Goal: Information Seeking & Learning: Learn about a topic

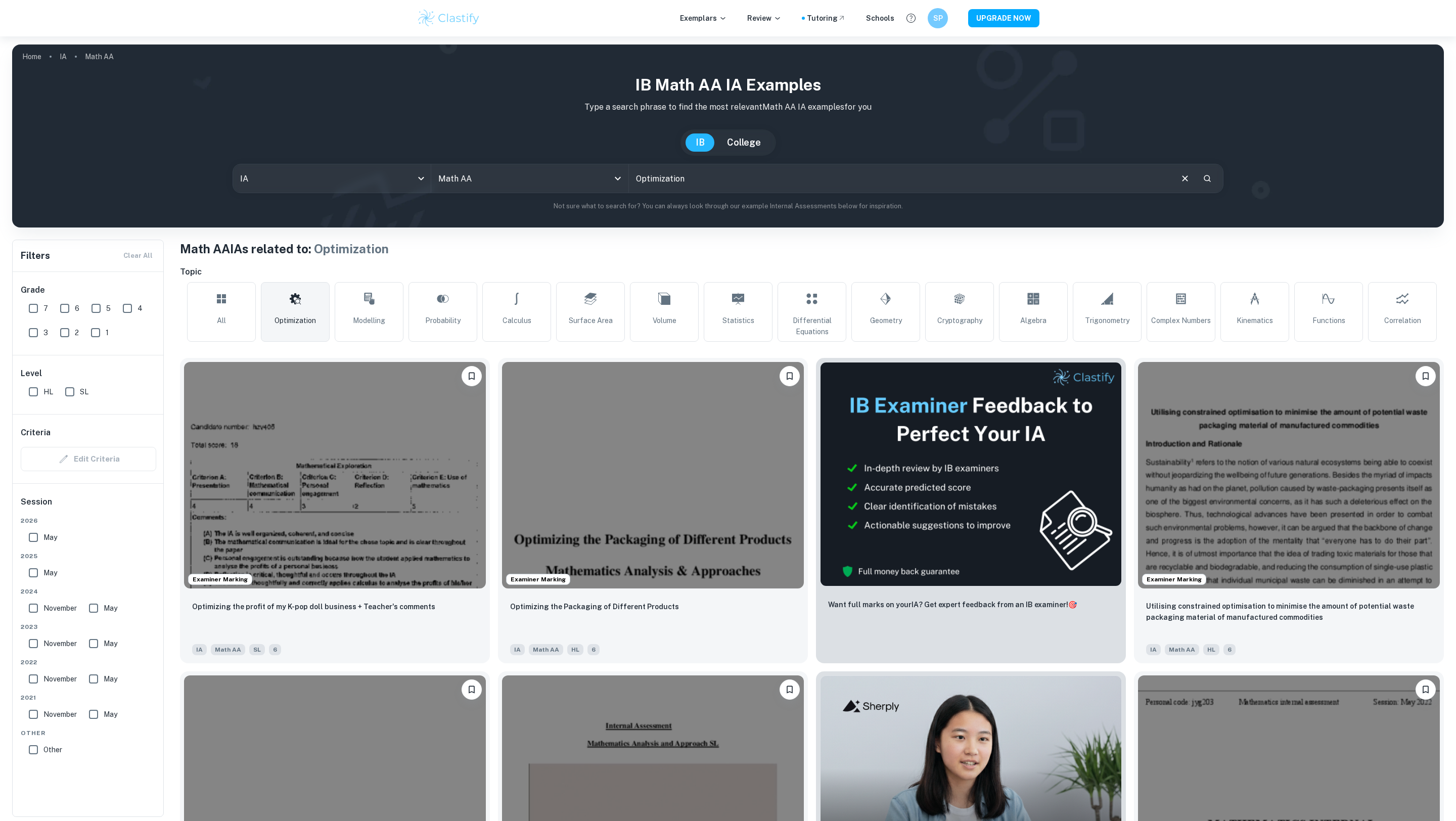
click at [651, 182] on input "Optimization" at bounding box center [900, 178] width 542 height 28
drag, startPoint x: 725, startPoint y: 182, endPoint x: 601, endPoint y: 182, distance: 124.0
click at [613, 182] on div "IA ia All Subjects Math AA All Subjects Optimization ​" at bounding box center [727, 178] width 991 height 29
type input "O"
type input "Markov Chain"
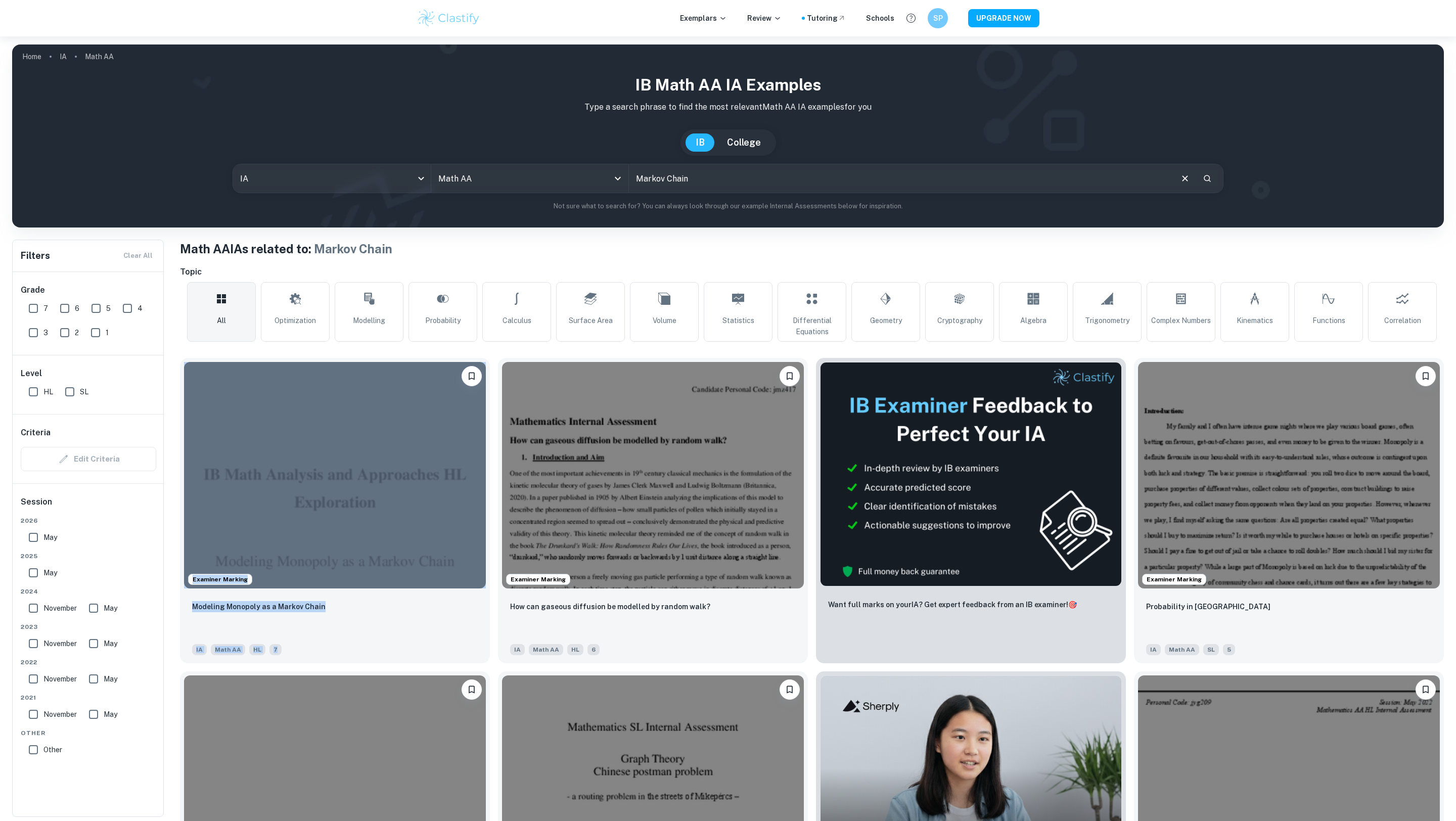
click at [30, 302] on input "7" at bounding box center [33, 308] width 20 height 20
checkbox input "true"
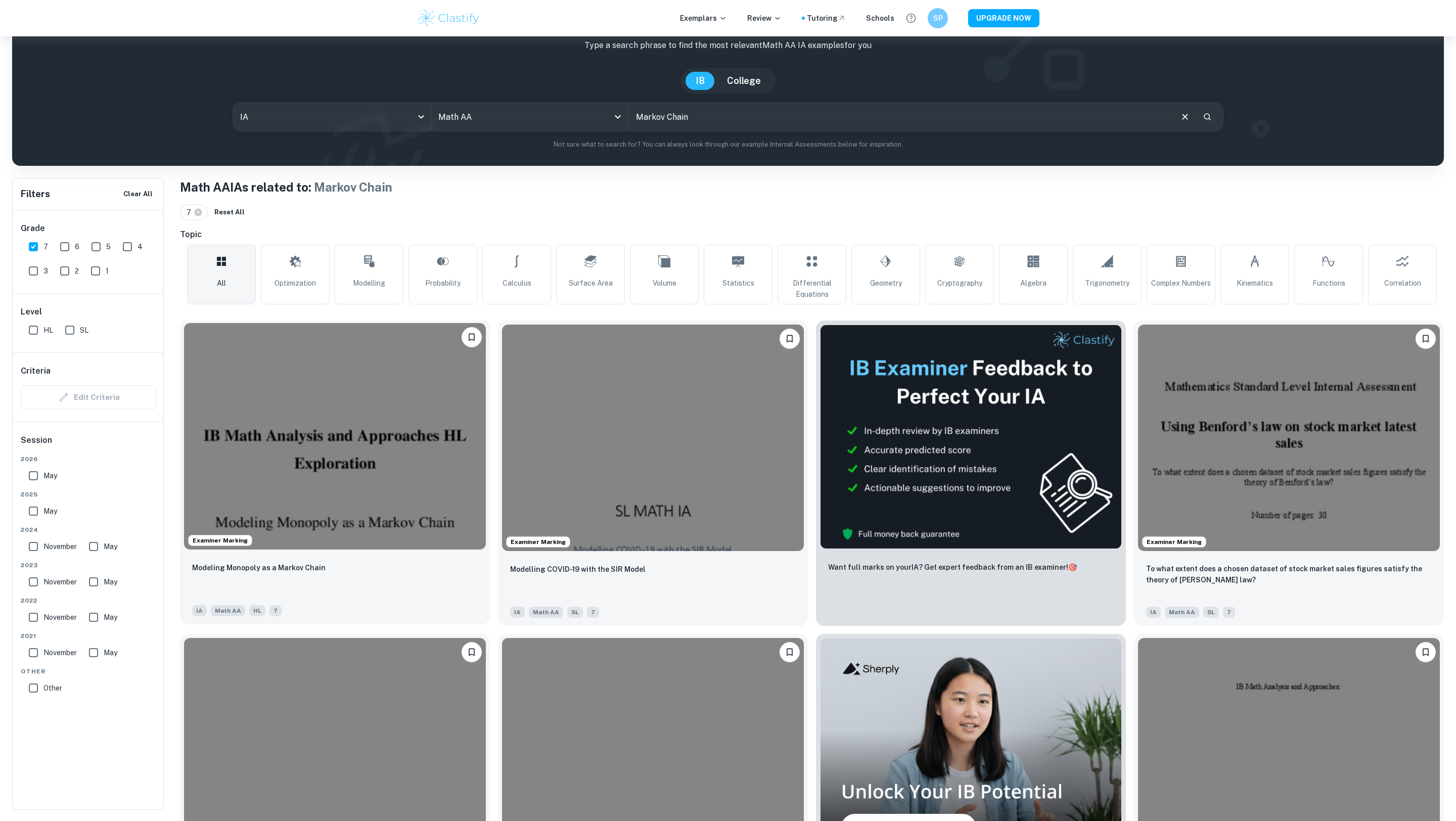
scroll to position [40, 0]
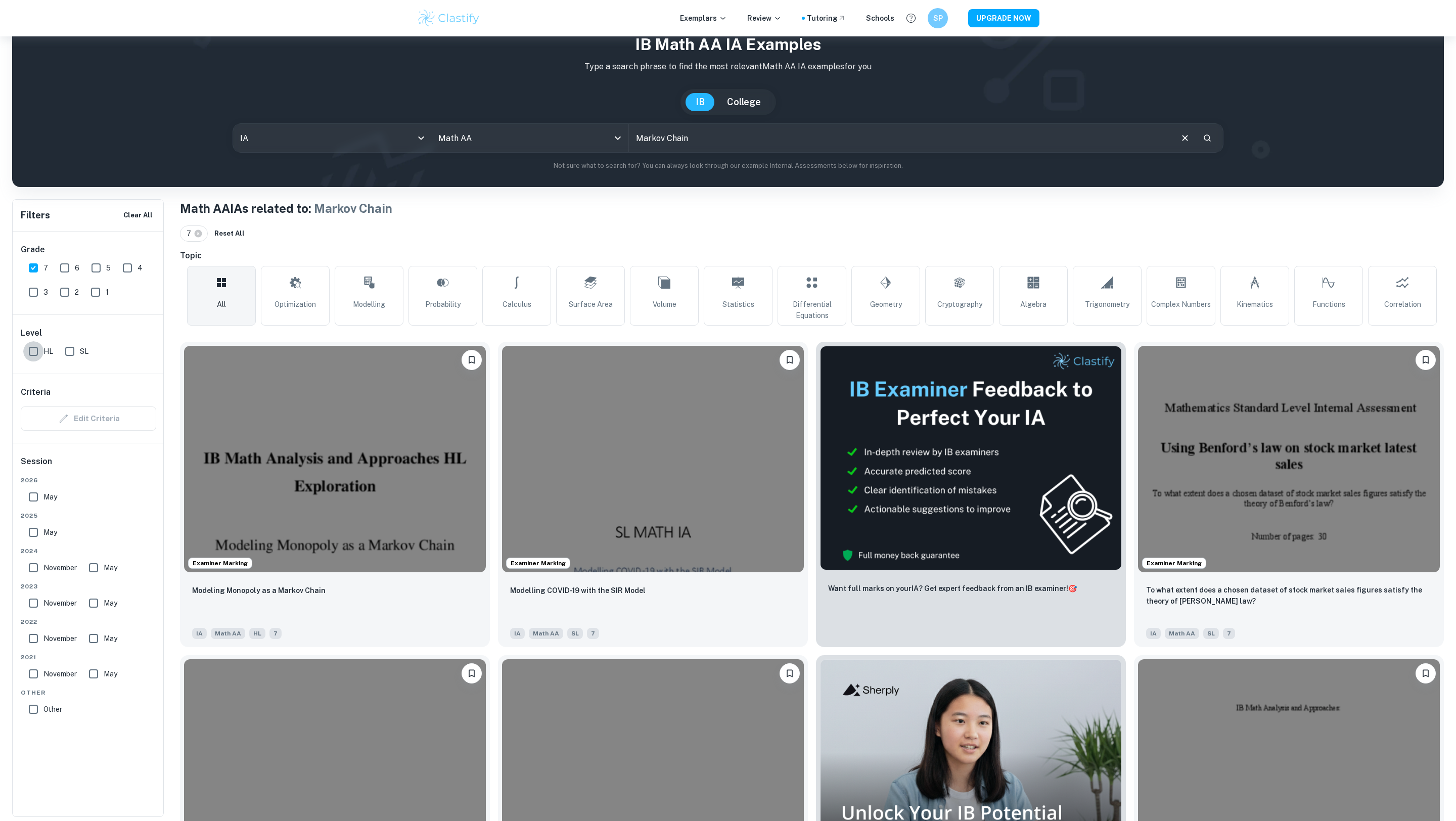
click at [36, 347] on input "HL" at bounding box center [33, 351] width 20 height 20
checkbox input "true"
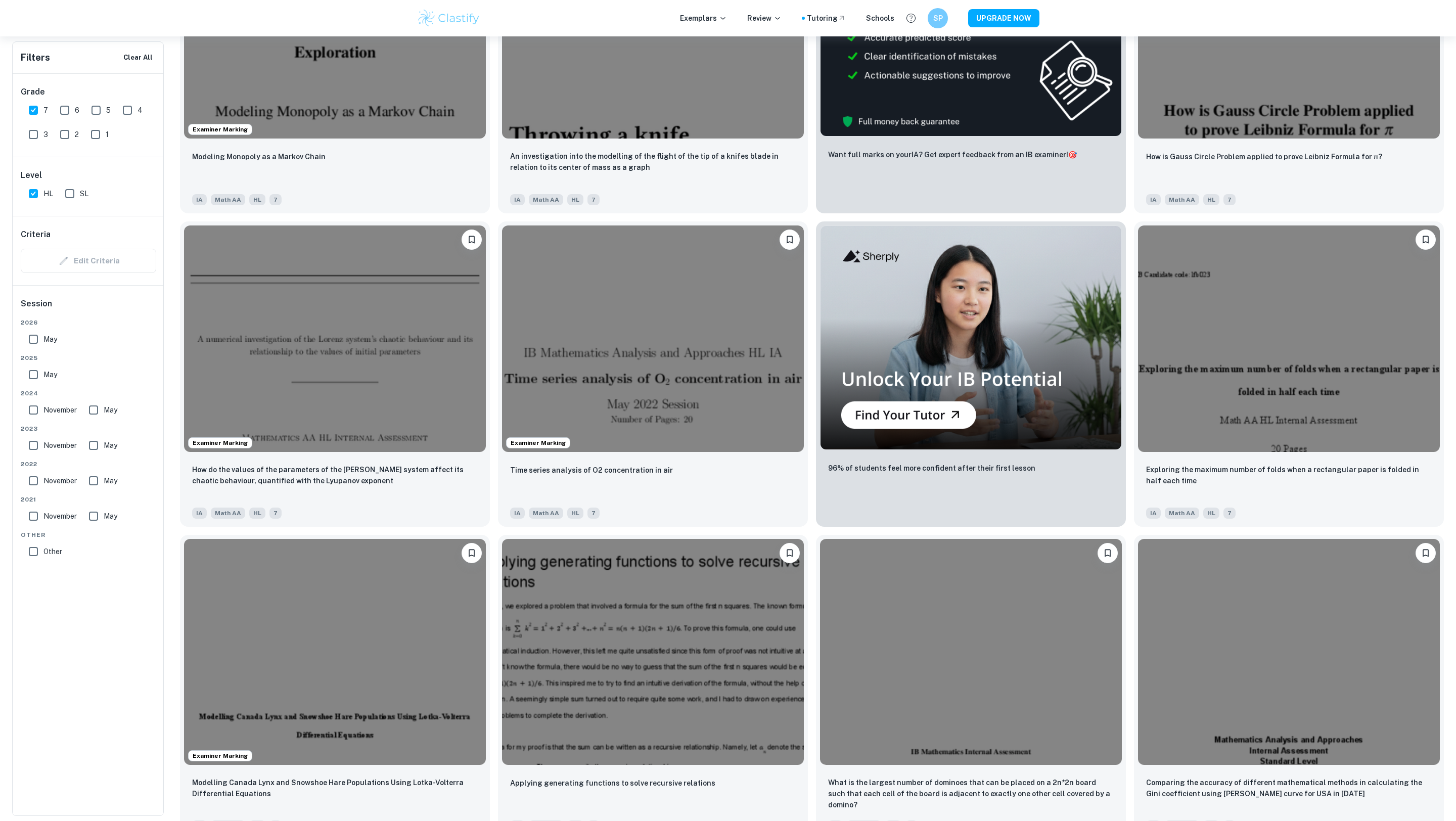
scroll to position [0, 0]
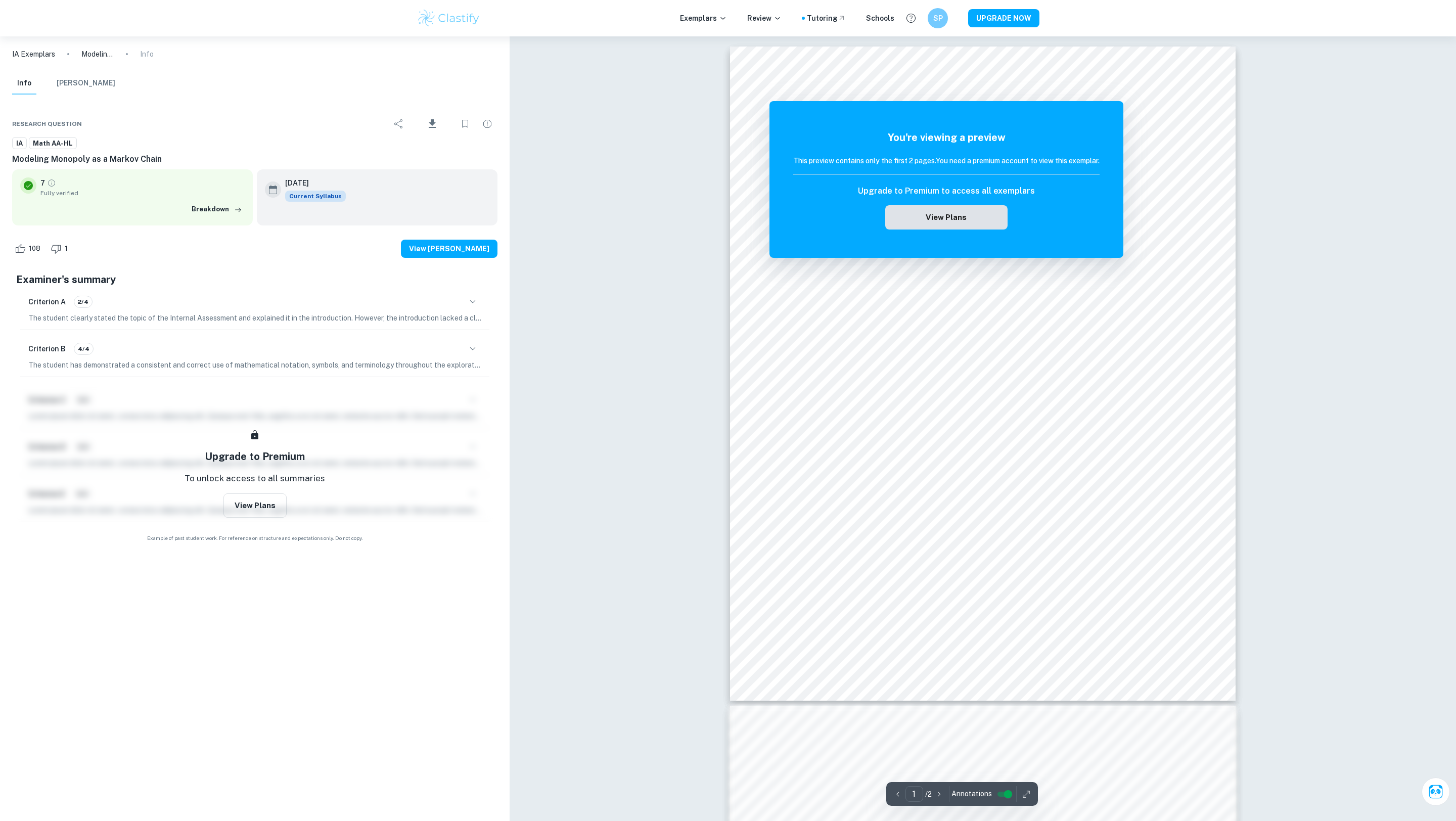
click at [980, 216] on button "View Plans" at bounding box center [947, 217] width 122 height 24
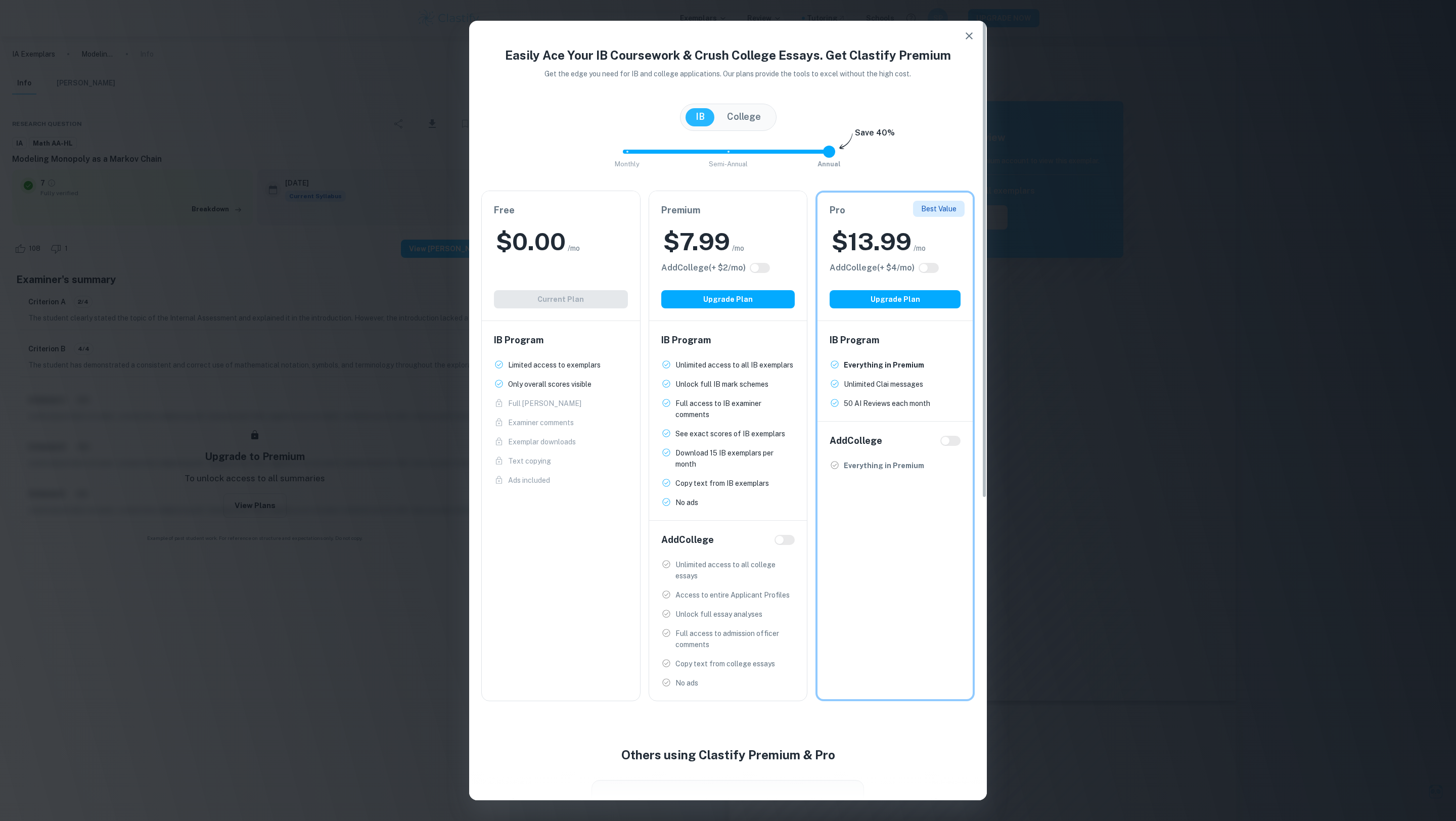
click at [1202, 204] on div "Easily Ace Your IB Coursework & Crush College Essays. Get Clastify Premium Get …" at bounding box center [728, 410] width 1456 height 821
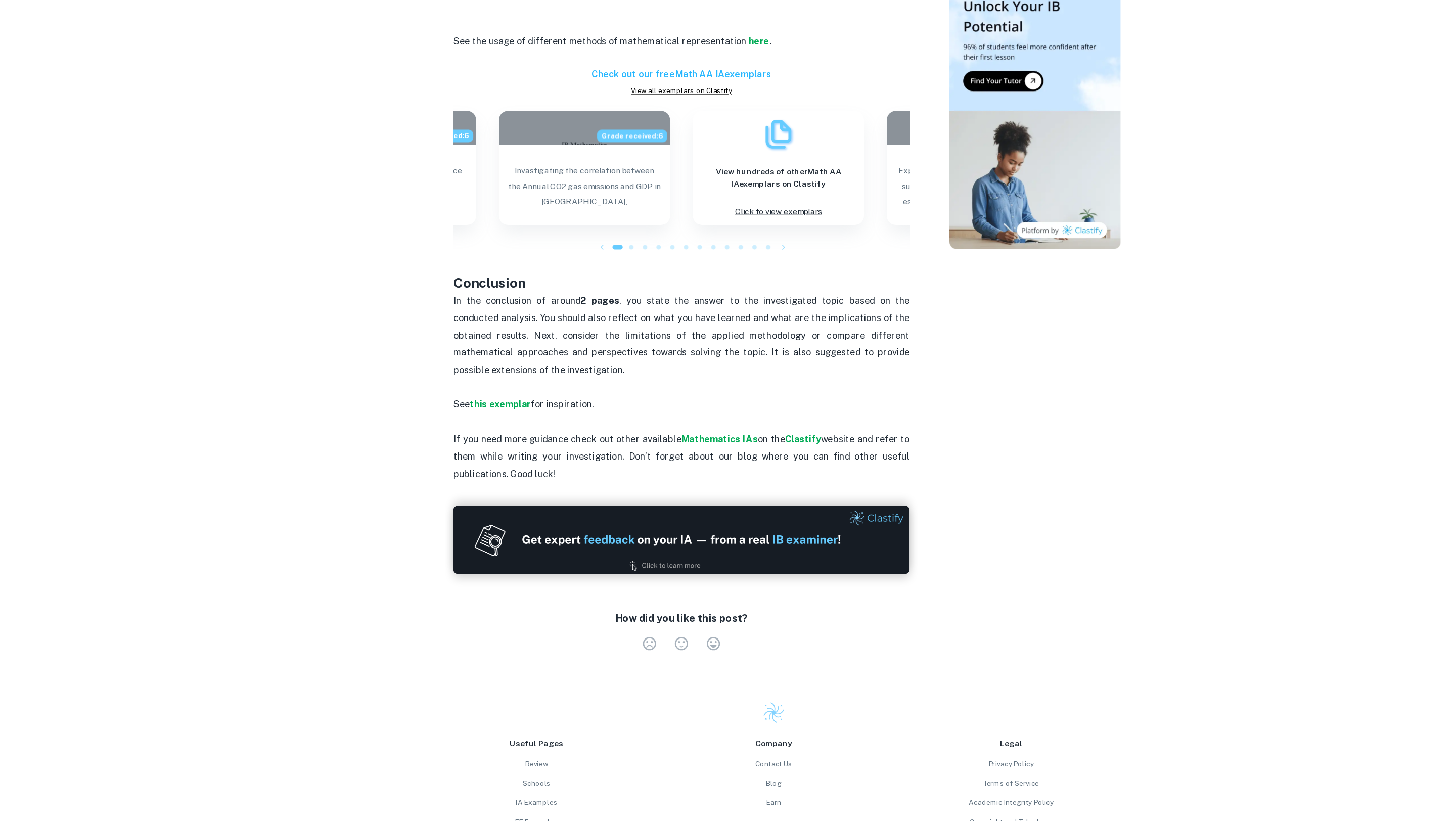
scroll to position [785, 0]
